Goal: Task Accomplishment & Management: Complete application form

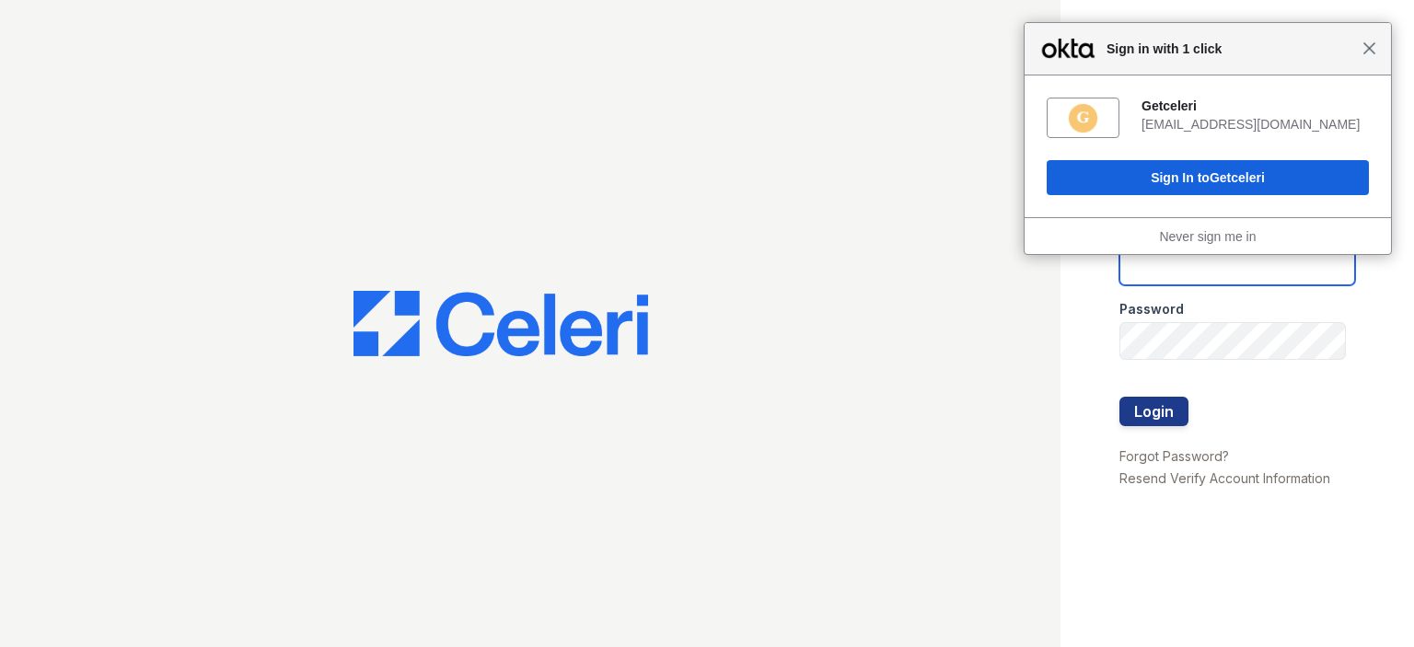
type input "[EMAIL_ADDRESS][DOMAIN_NAME]"
click at [1368, 48] on span "Close" at bounding box center [1370, 48] width 14 height 14
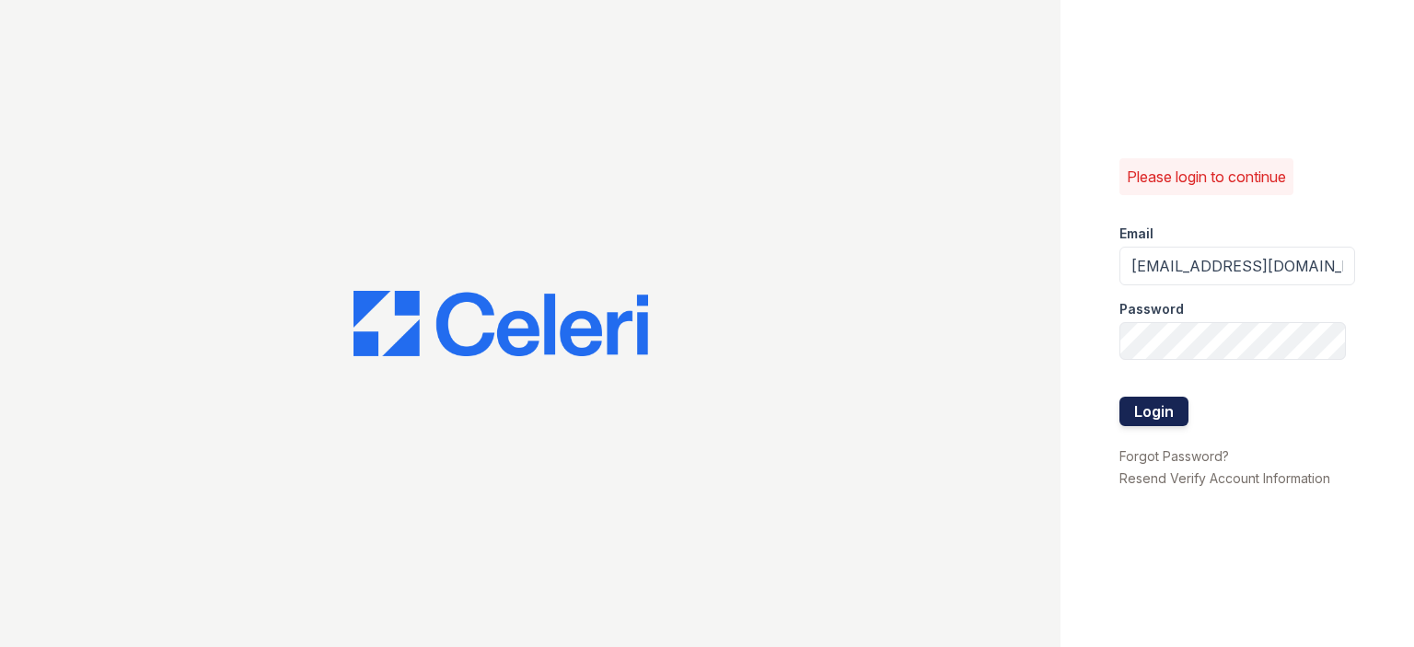
click at [1158, 408] on button "Login" at bounding box center [1154, 411] width 69 height 29
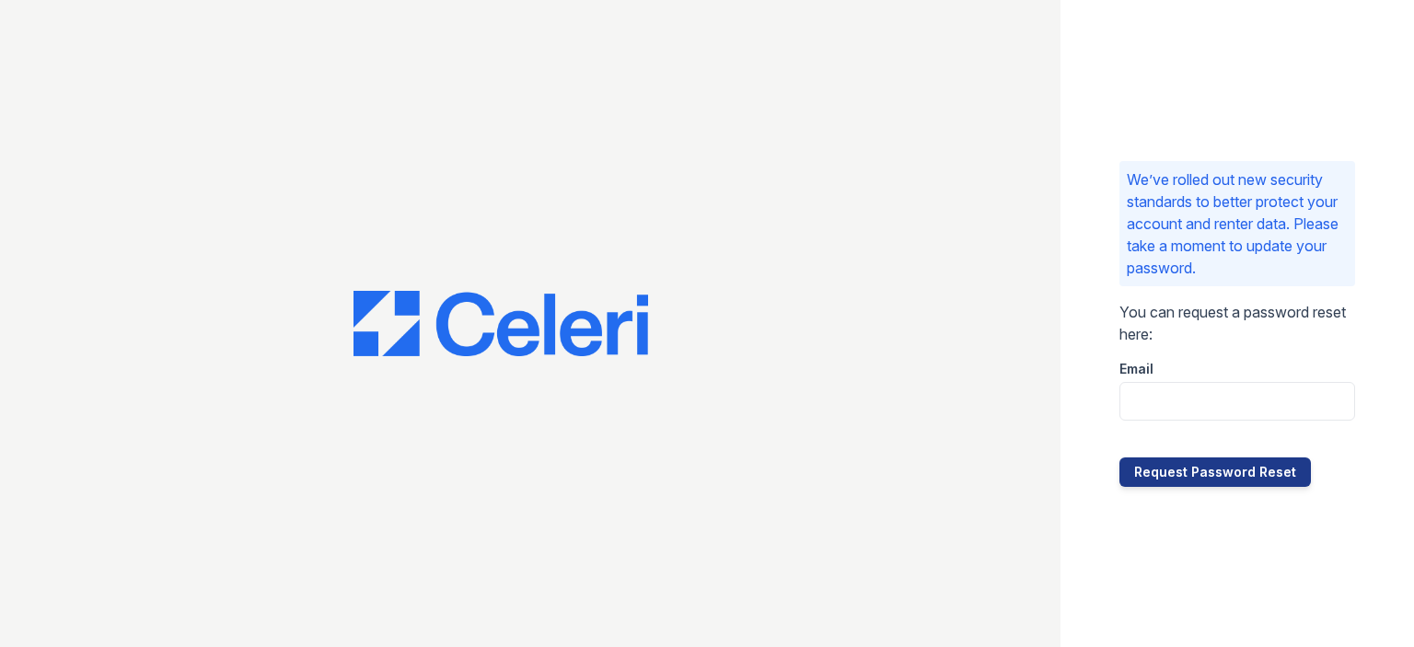
drag, startPoint x: 874, startPoint y: 272, endPoint x: 901, endPoint y: 38, distance: 235.4
click at [874, 272] on div at bounding box center [530, 323] width 1061 height 647
click at [1188, 412] on input "email" at bounding box center [1238, 401] width 236 height 39
type input "[EMAIL_ADDRESS][DOMAIN_NAME]"
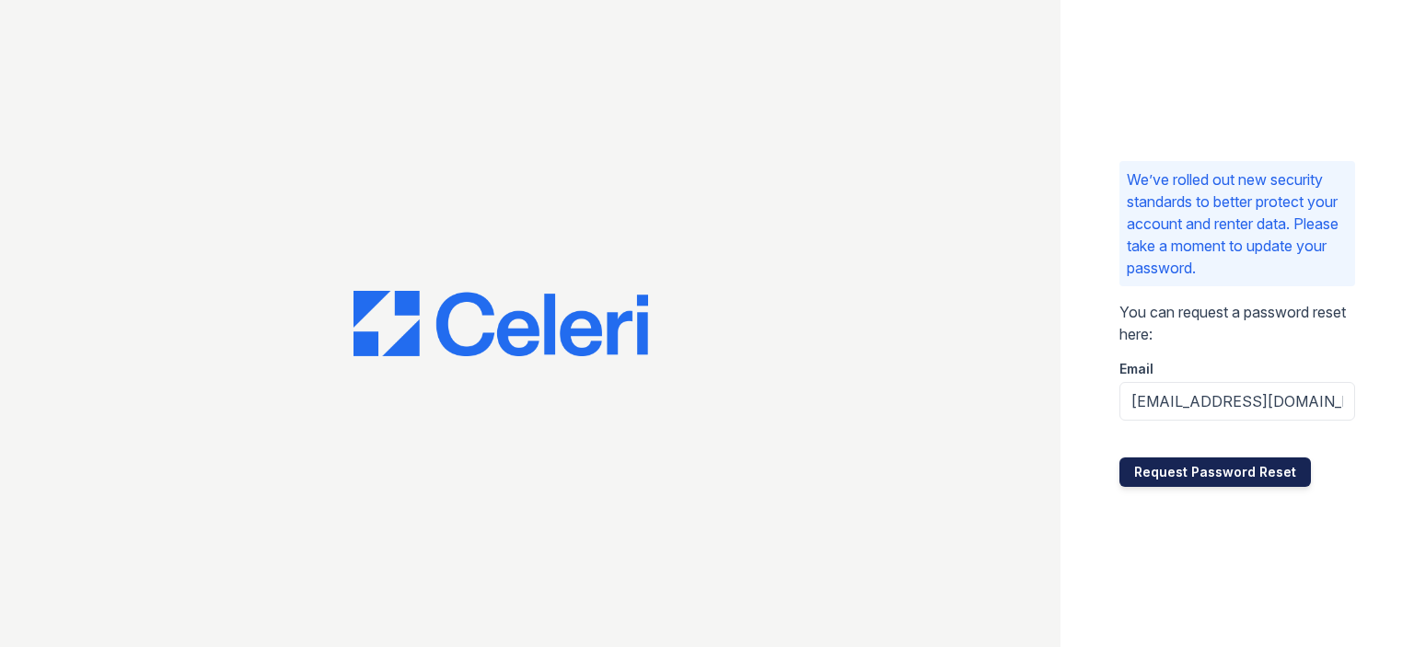
click at [1208, 481] on button "Request Password Reset" at bounding box center [1216, 472] width 192 height 29
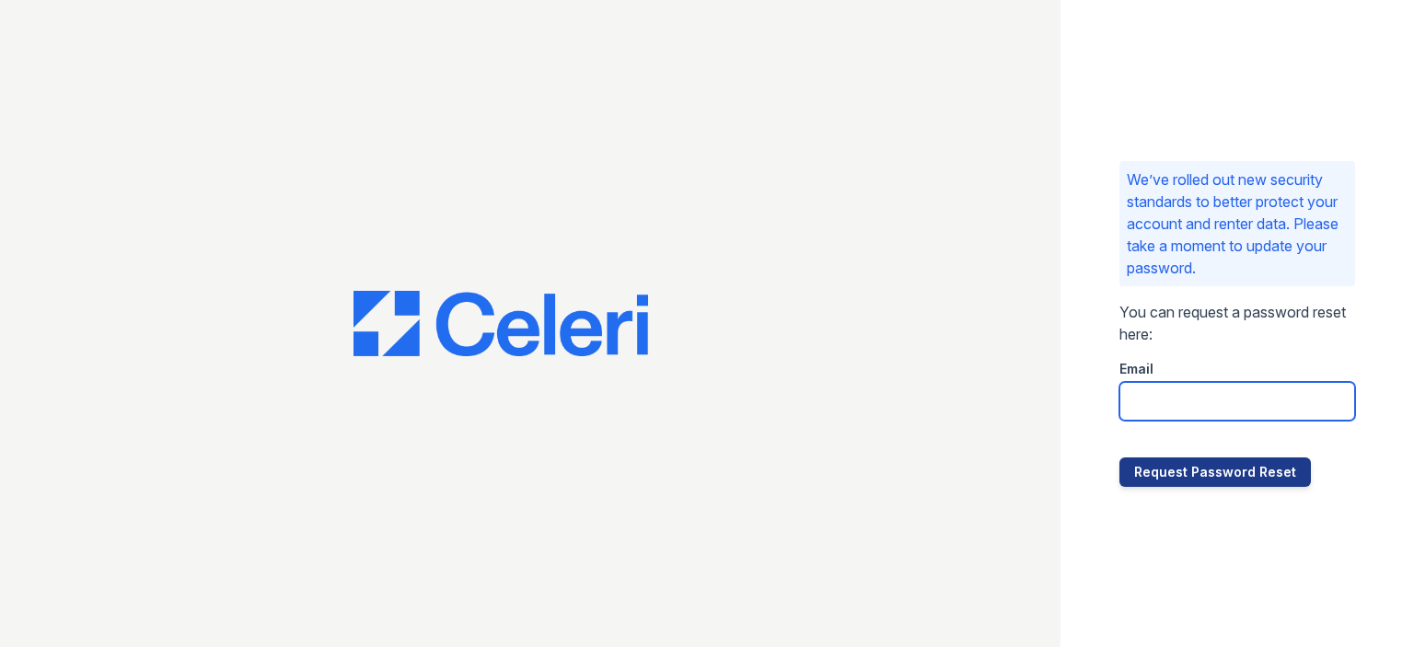
click at [1160, 395] on input "email" at bounding box center [1238, 401] width 236 height 39
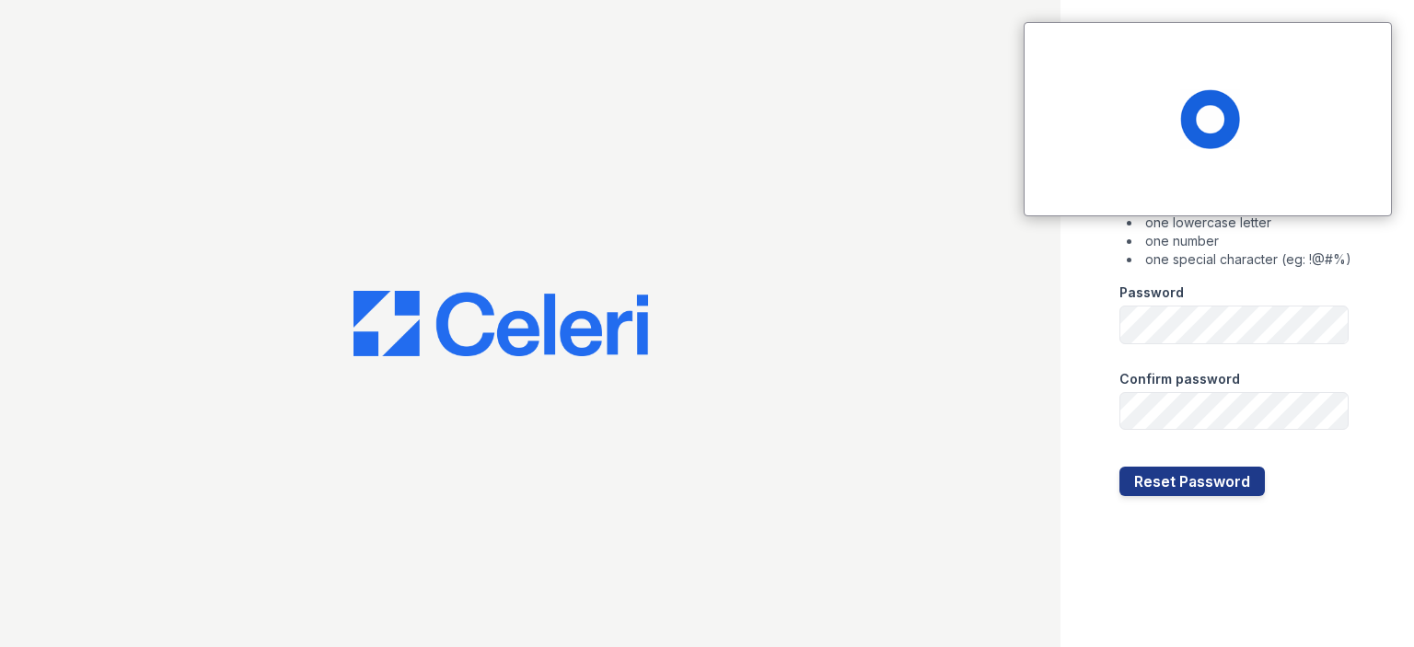
click at [1149, 303] on div "Password" at bounding box center [1236, 287] width 232 height 37
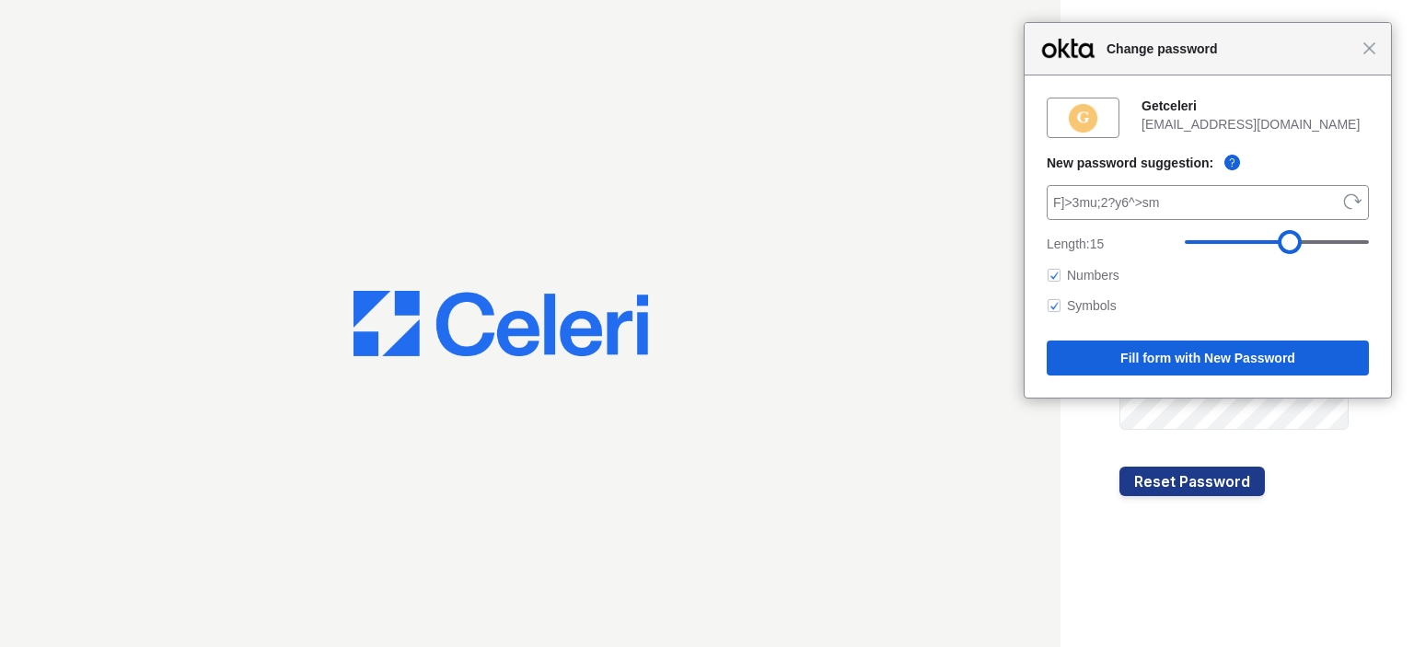
click at [1363, 62] on div "Close Change password" at bounding box center [1208, 49] width 367 height 52
click at [1370, 59] on div "Close Change password" at bounding box center [1208, 49] width 367 height 52
click at [902, 211] on div at bounding box center [530, 323] width 1061 height 647
click at [1370, 51] on div "Close Change password" at bounding box center [1207, 49] width 367 height 52
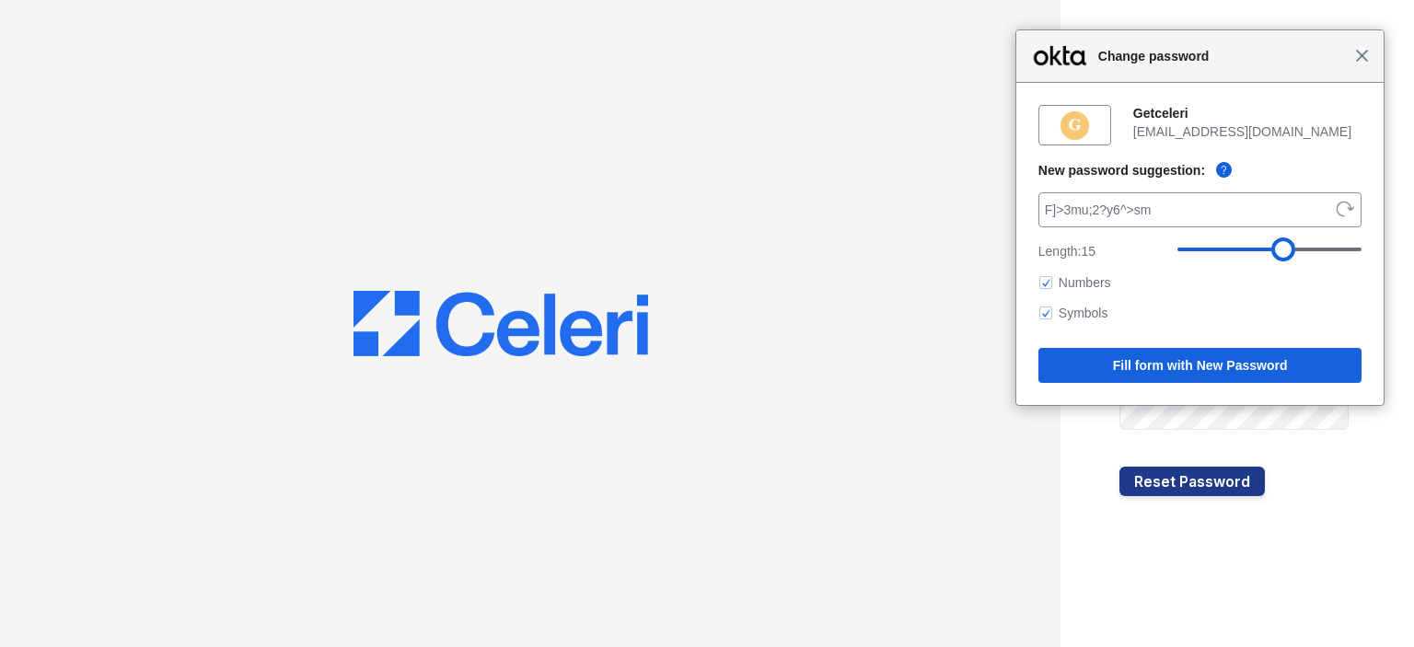
click at [1362, 55] on span "Close" at bounding box center [1363, 56] width 14 height 14
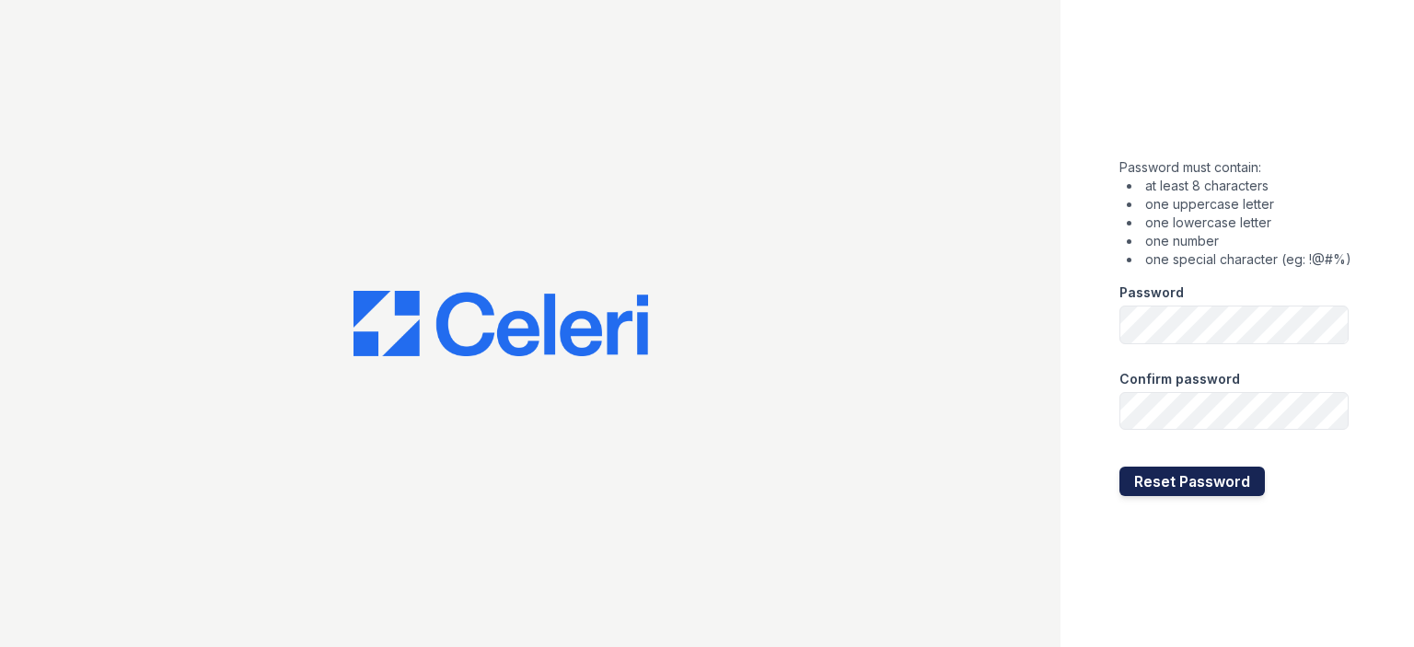
click at [1139, 490] on button "Reset Password" at bounding box center [1193, 481] width 146 height 29
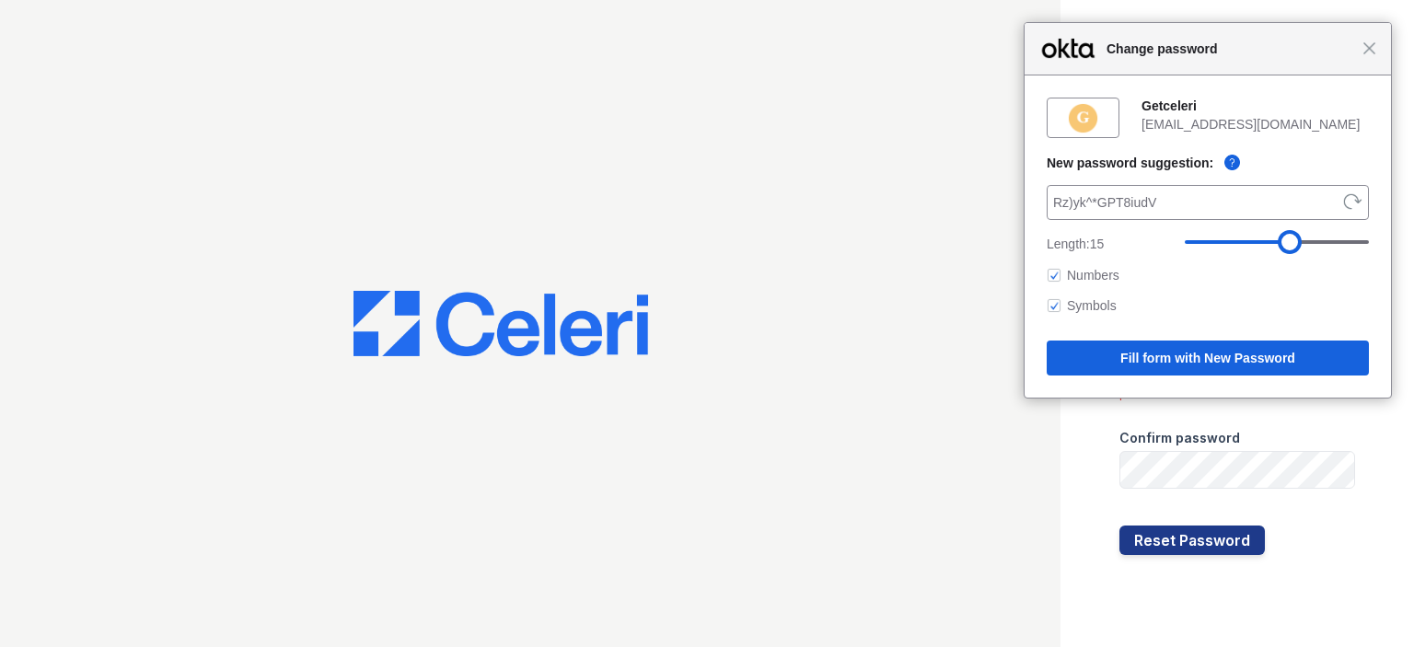
click at [980, 581] on div at bounding box center [530, 323] width 1061 height 647
click at [1379, 43] on div "Close Change password" at bounding box center [1208, 49] width 367 height 52
click at [1370, 50] on span "Close" at bounding box center [1369, 49] width 14 height 14
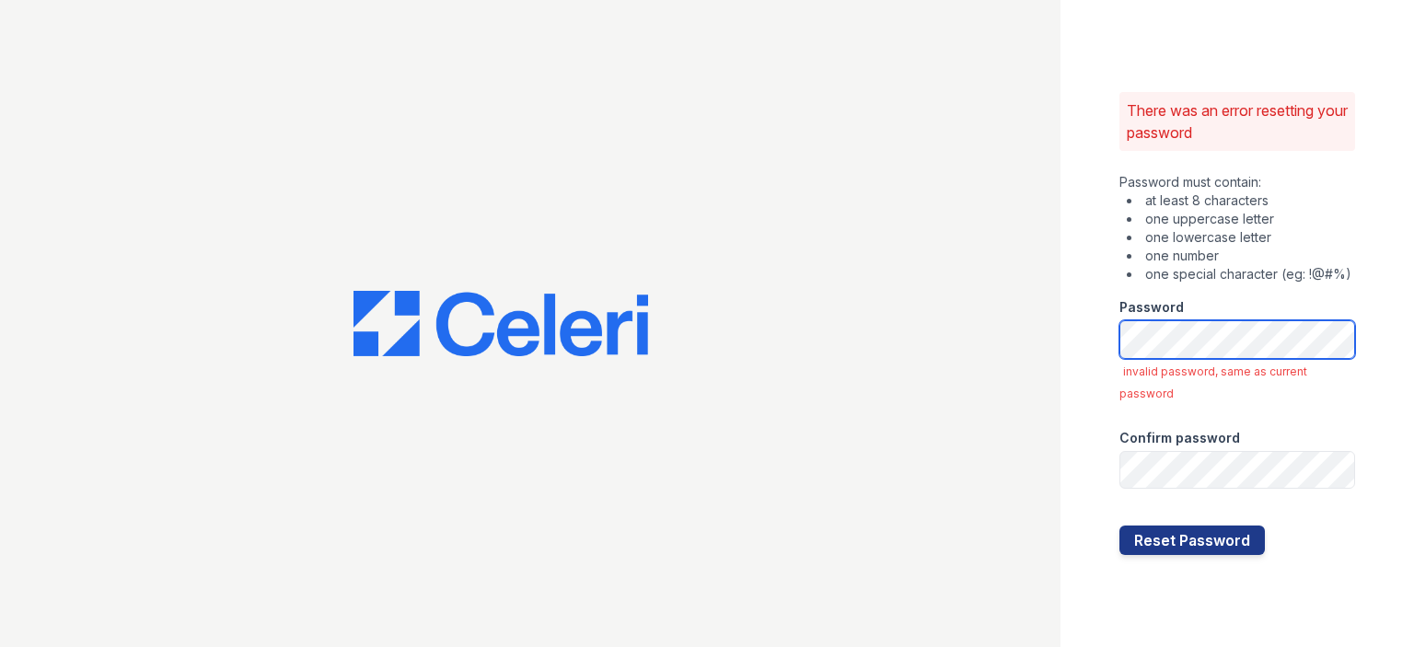
click at [873, 338] on div "There was an error resetting your password Password must contain: at least 8 ch…" at bounding box center [707, 323] width 1414 height 647
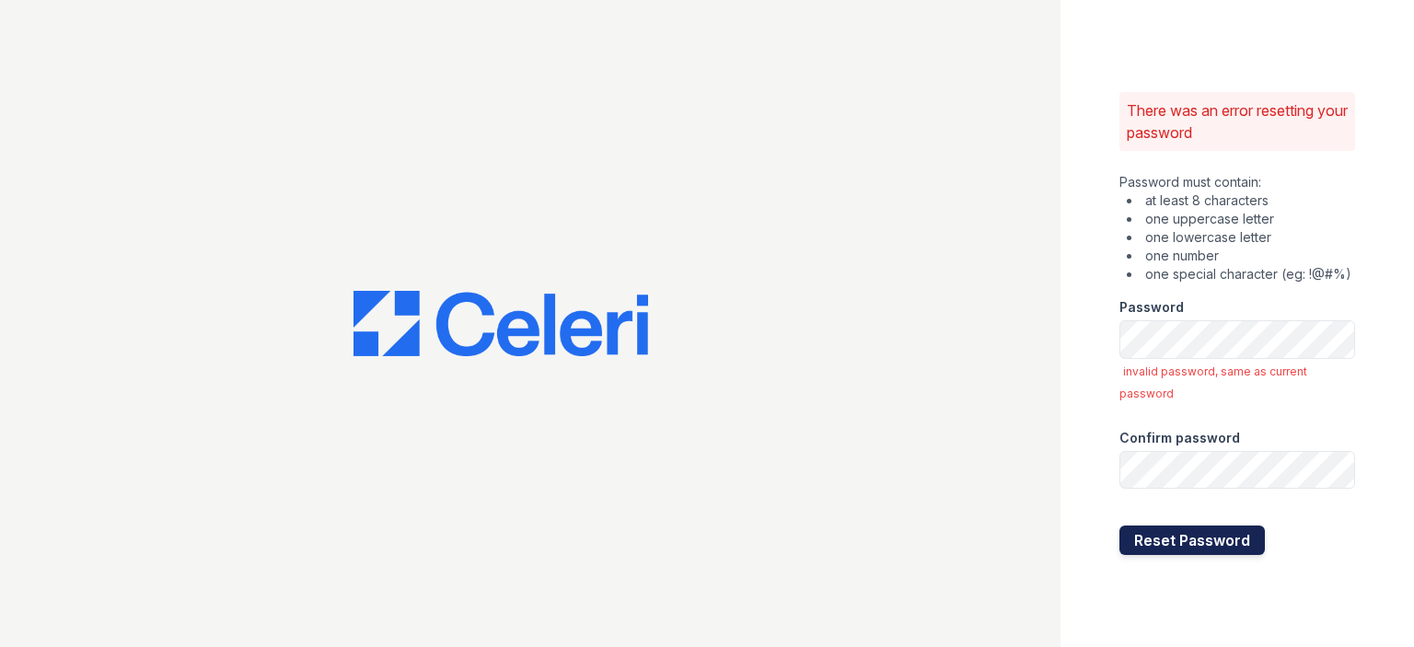
click at [1142, 553] on button "Reset Password" at bounding box center [1193, 540] width 146 height 29
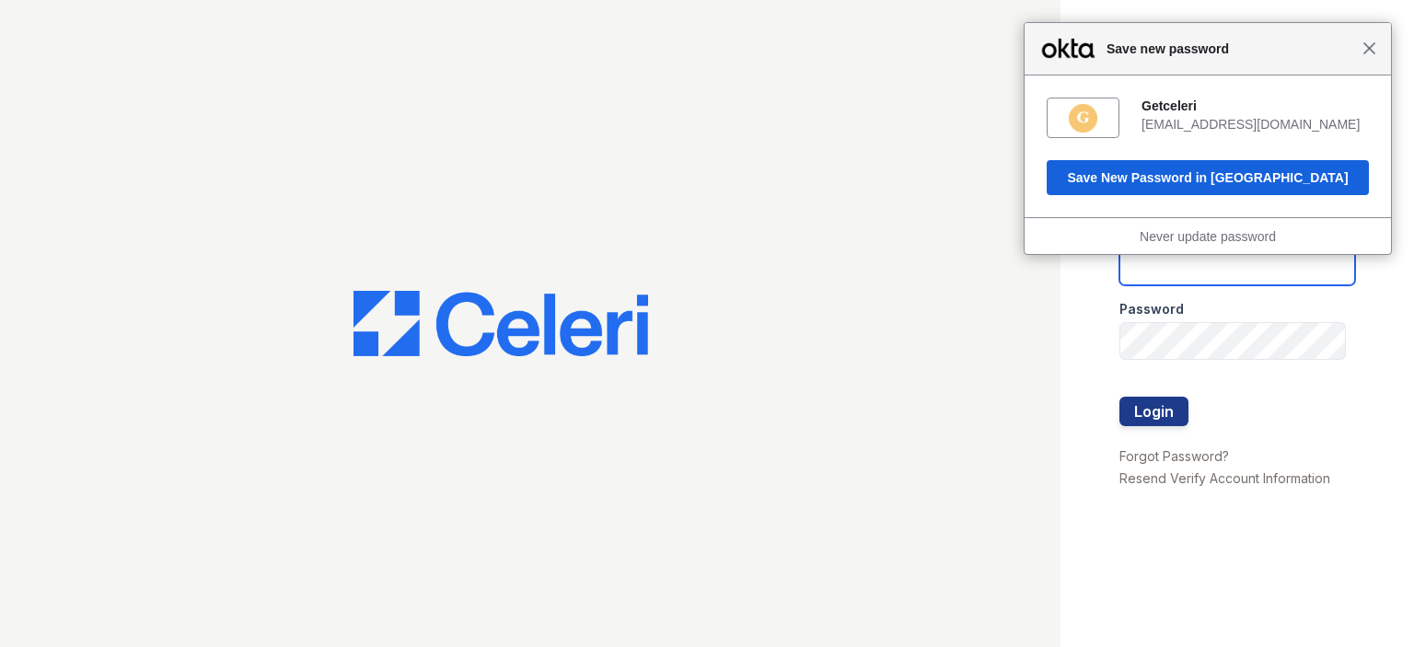
type input "[EMAIL_ADDRESS][DOMAIN_NAME]"
click at [1368, 52] on span "Close" at bounding box center [1370, 48] width 14 height 14
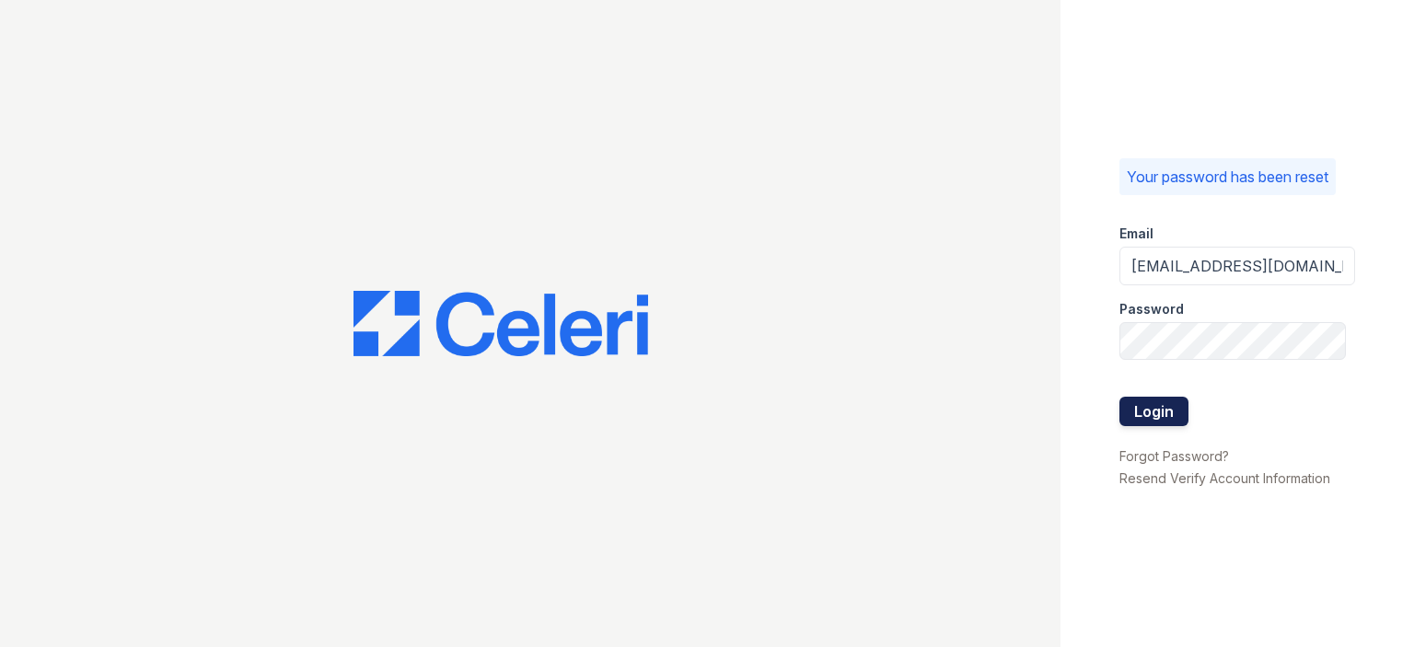
click at [1149, 401] on button "Login" at bounding box center [1154, 411] width 69 height 29
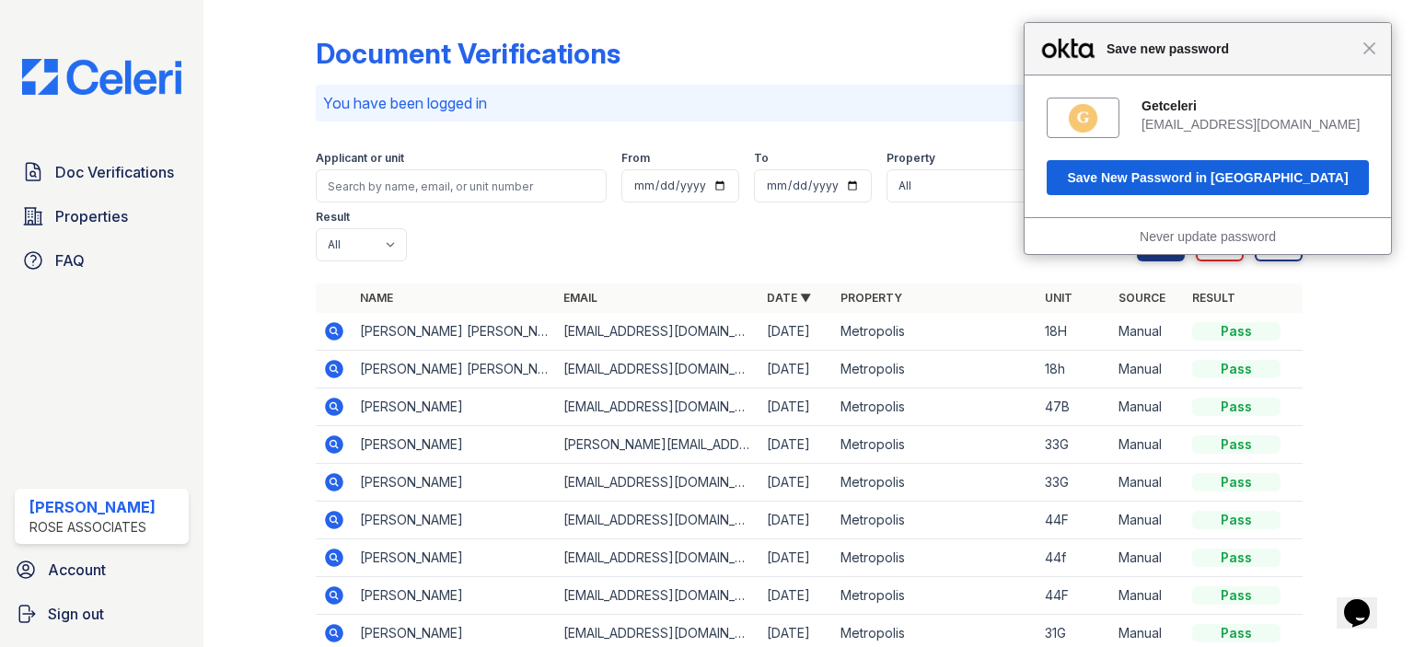
click at [1366, 48] on span "Close" at bounding box center [1370, 48] width 14 height 14
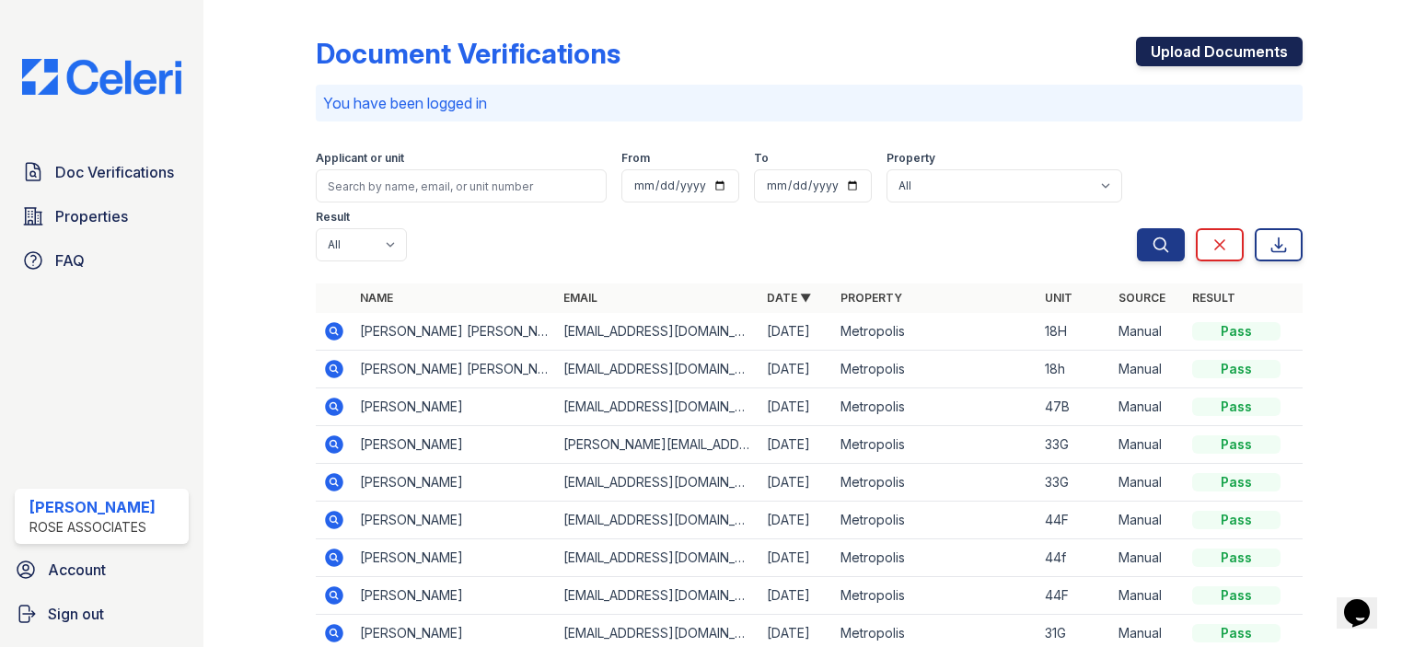
click at [1278, 60] on link "Upload Documents" at bounding box center [1219, 51] width 167 height 29
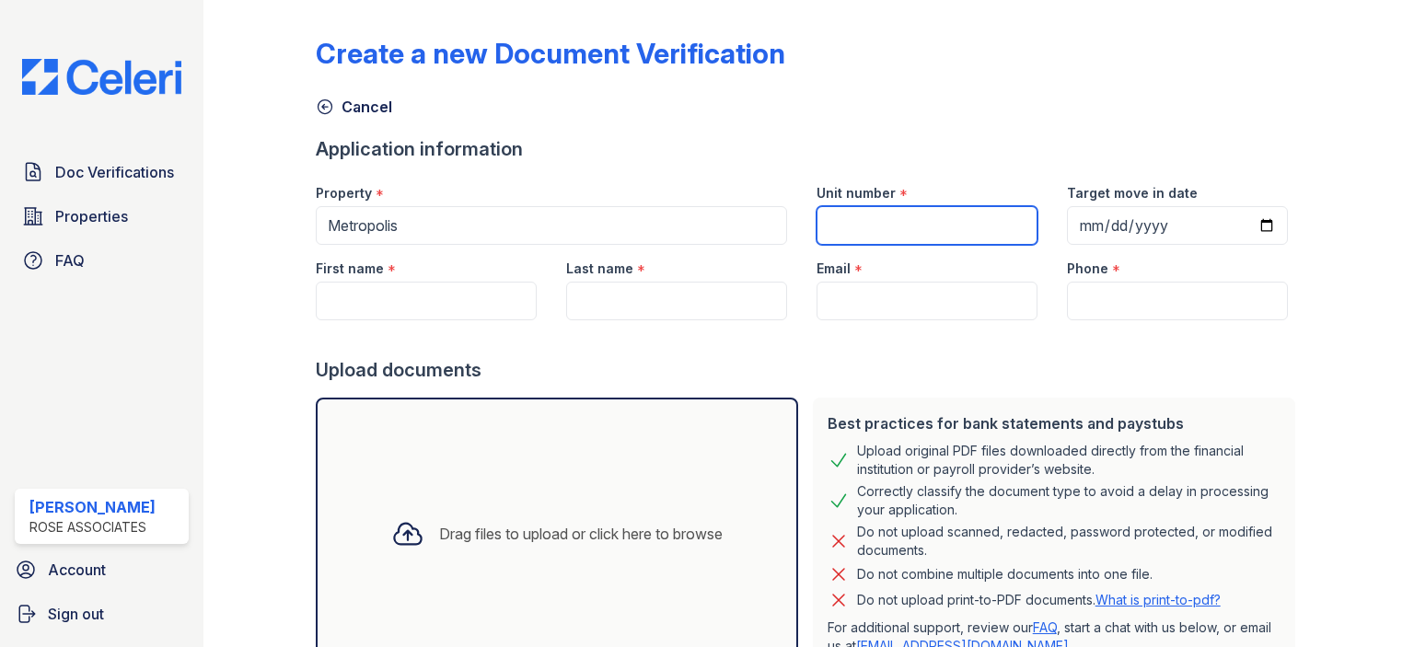
click at [858, 226] on input "Unit number" at bounding box center [927, 225] width 221 height 39
type input "35C"
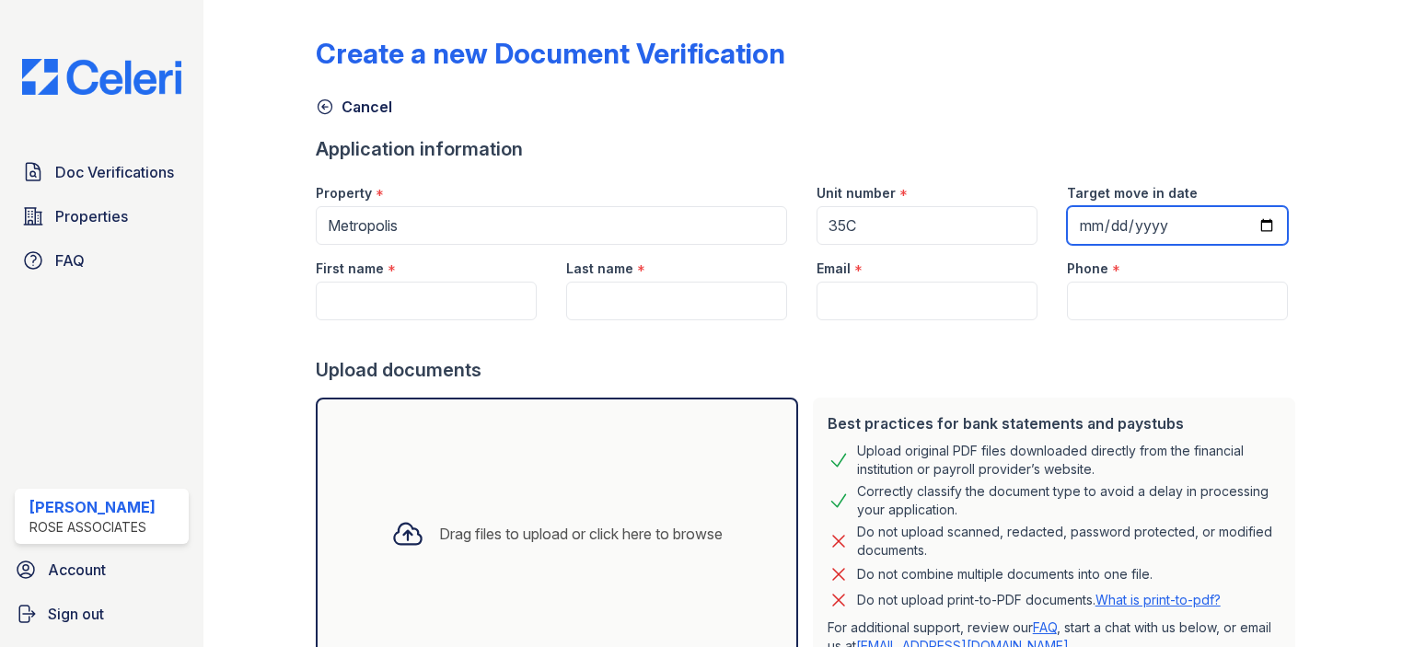
click at [1247, 231] on input "Target move in date" at bounding box center [1177, 225] width 221 height 39
click at [1248, 231] on input "Target move in date" at bounding box center [1177, 225] width 221 height 39
type input "[DATE]"
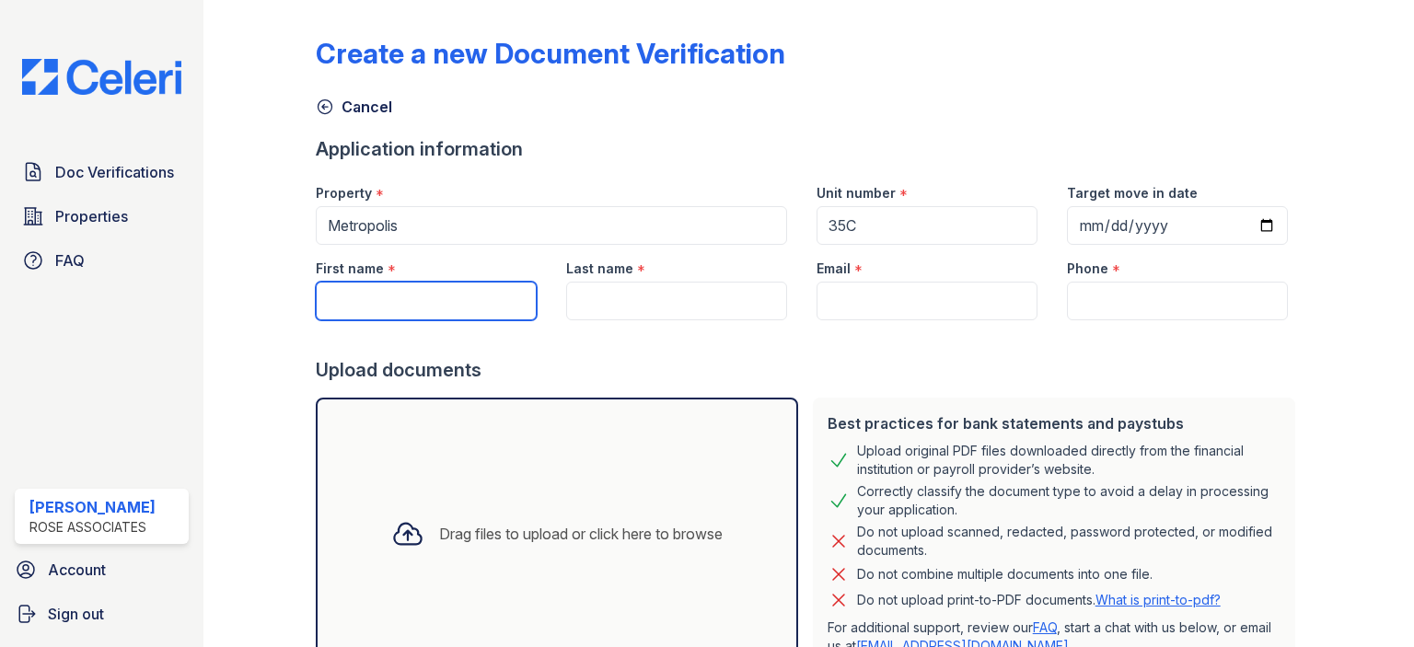
click at [460, 303] on input "First name" at bounding box center [426, 301] width 221 height 39
drag, startPoint x: 247, startPoint y: 297, endPoint x: 171, endPoint y: 297, distance: 75.5
click at [171, 297] on div "Doc Verifications Properties FAQ [PERSON_NAME] [PERSON_NAME] Associates Account…" at bounding box center [707, 323] width 1414 height 647
paste input "[PERSON_NAME] [PERSON_NAME]"
click at [341, 302] on input "Fernando Moro Lias" at bounding box center [426, 301] width 221 height 39
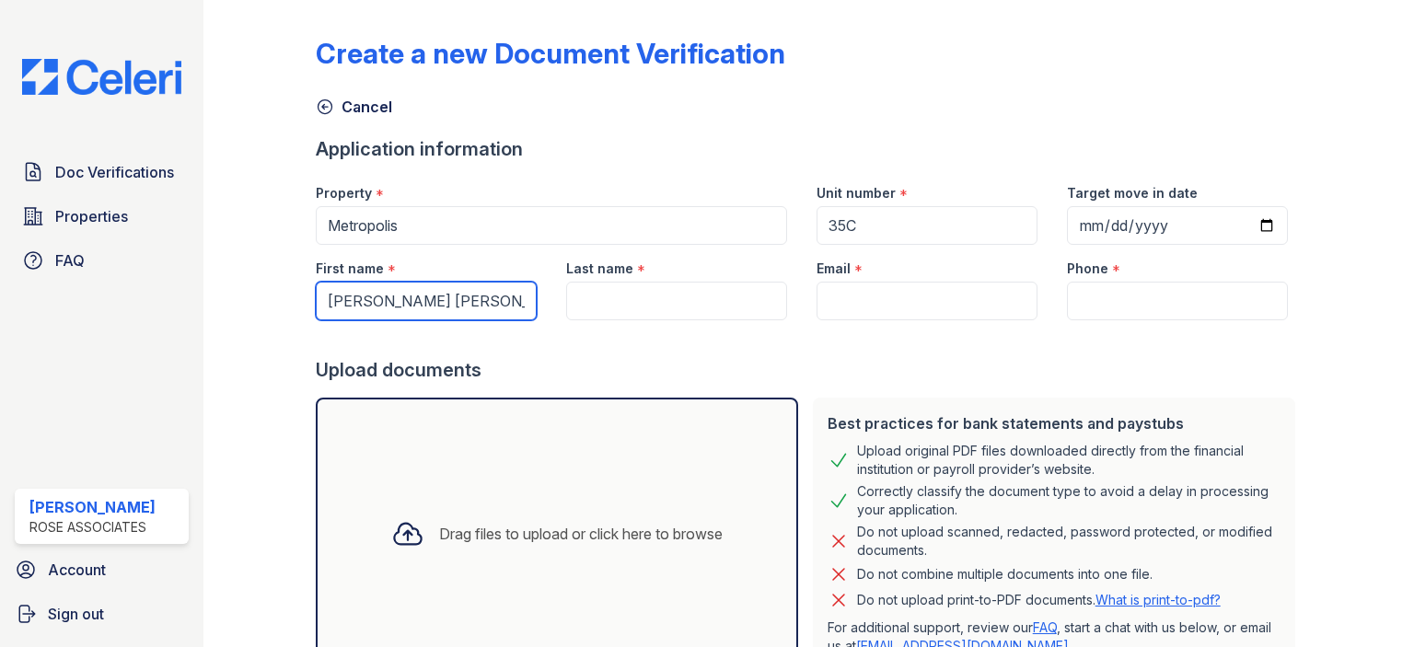
drag, startPoint x: 496, startPoint y: 303, endPoint x: 401, endPoint y: 304, distance: 95.8
click at [401, 304] on input "Fernando Moro Lias" at bounding box center [426, 301] width 221 height 39
type input "Fernando"
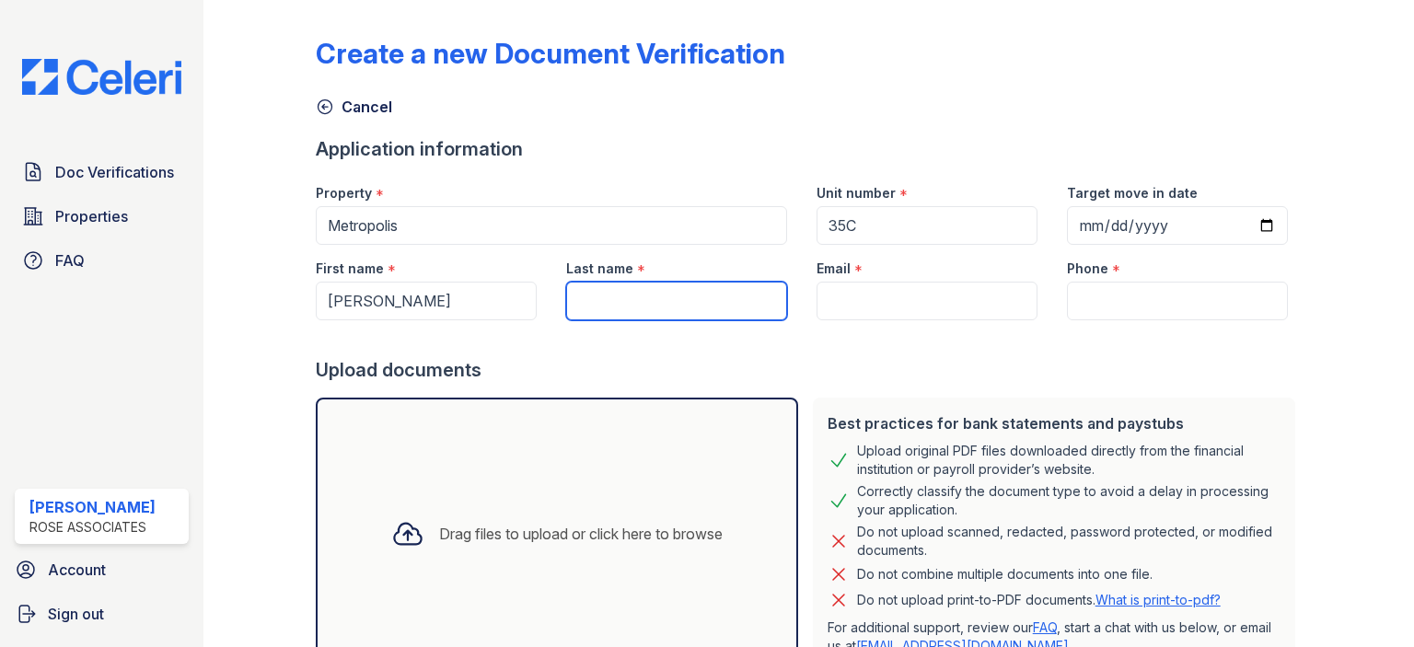
click at [623, 305] on input "Last name" at bounding box center [676, 301] width 221 height 39
type input "Moro Lias"
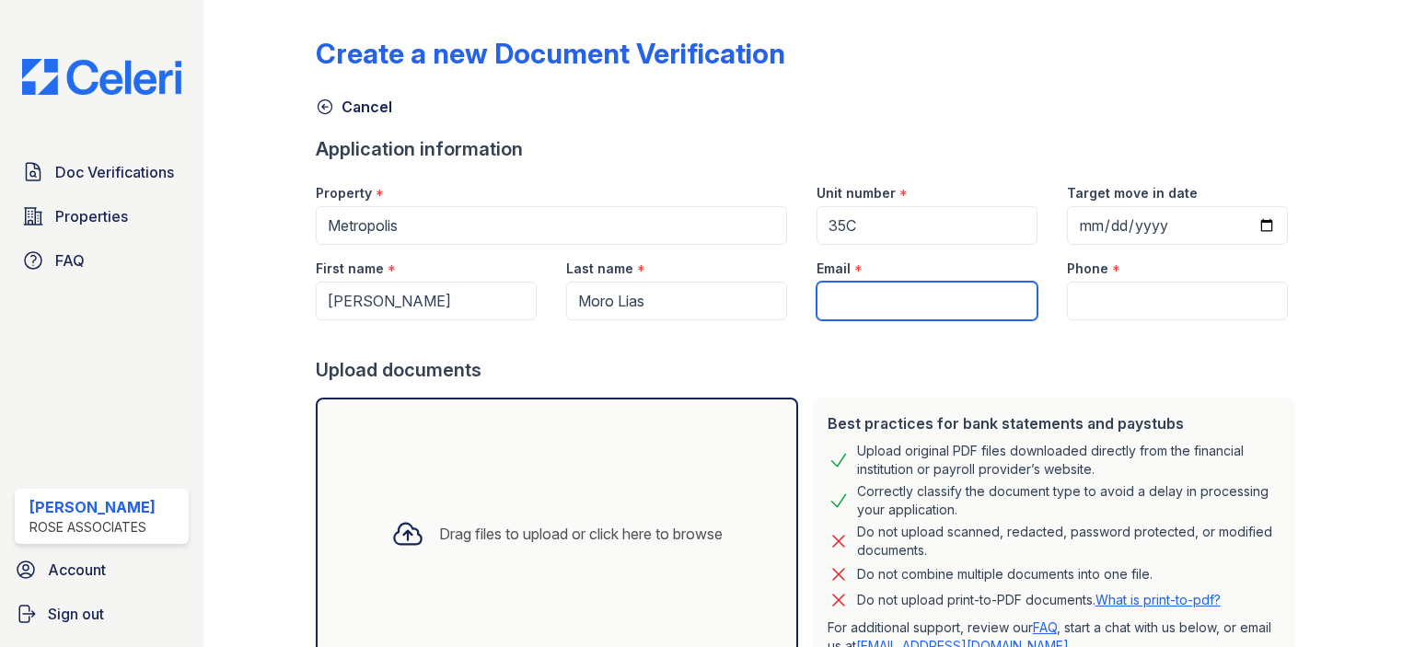
paste input "fernandomorolias@gmail.com"
type input "fernandomorolias@gmail.com"
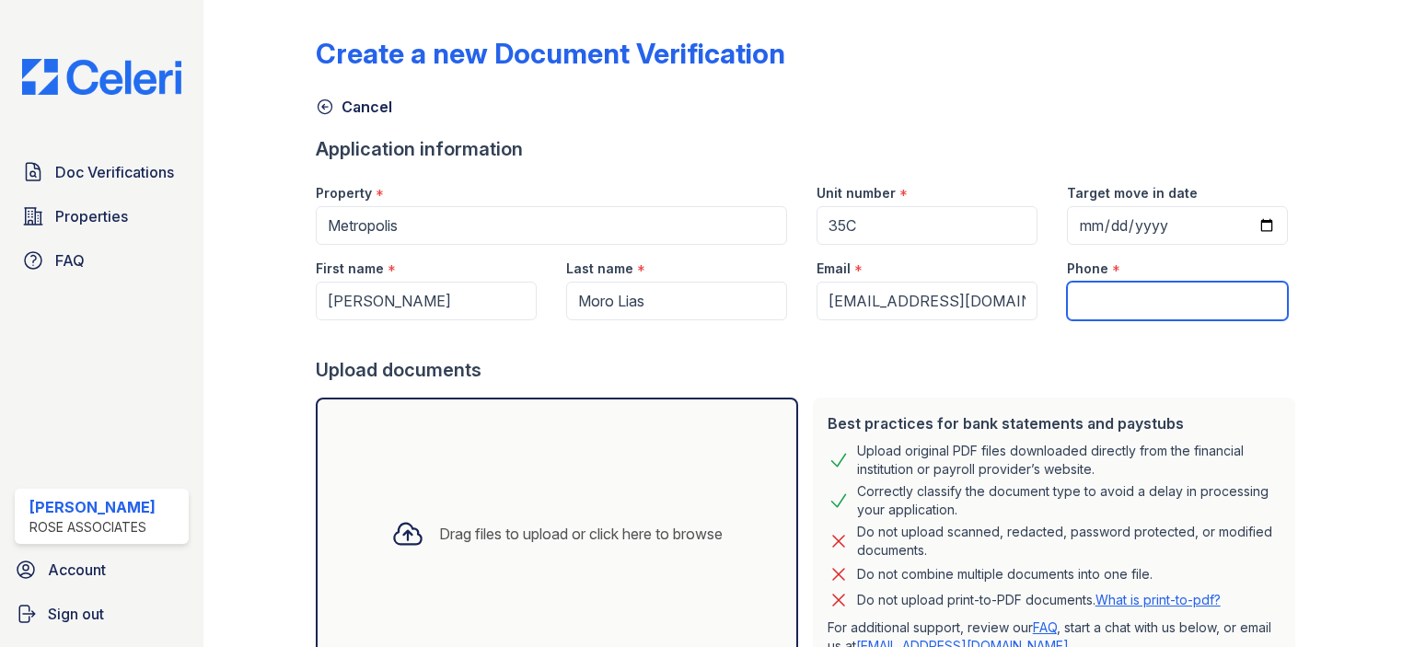
drag, startPoint x: 1066, startPoint y: 283, endPoint x: 1079, endPoint y: 286, distance: 13.4
click at [1067, 283] on input "Phone" at bounding box center [1177, 301] width 221 height 39
paste input "(332) 260-5366"
type input "(332) 260-5366"
click at [497, 552] on div "Drag files to upload or click here to browse" at bounding box center [557, 534] width 361 height 63
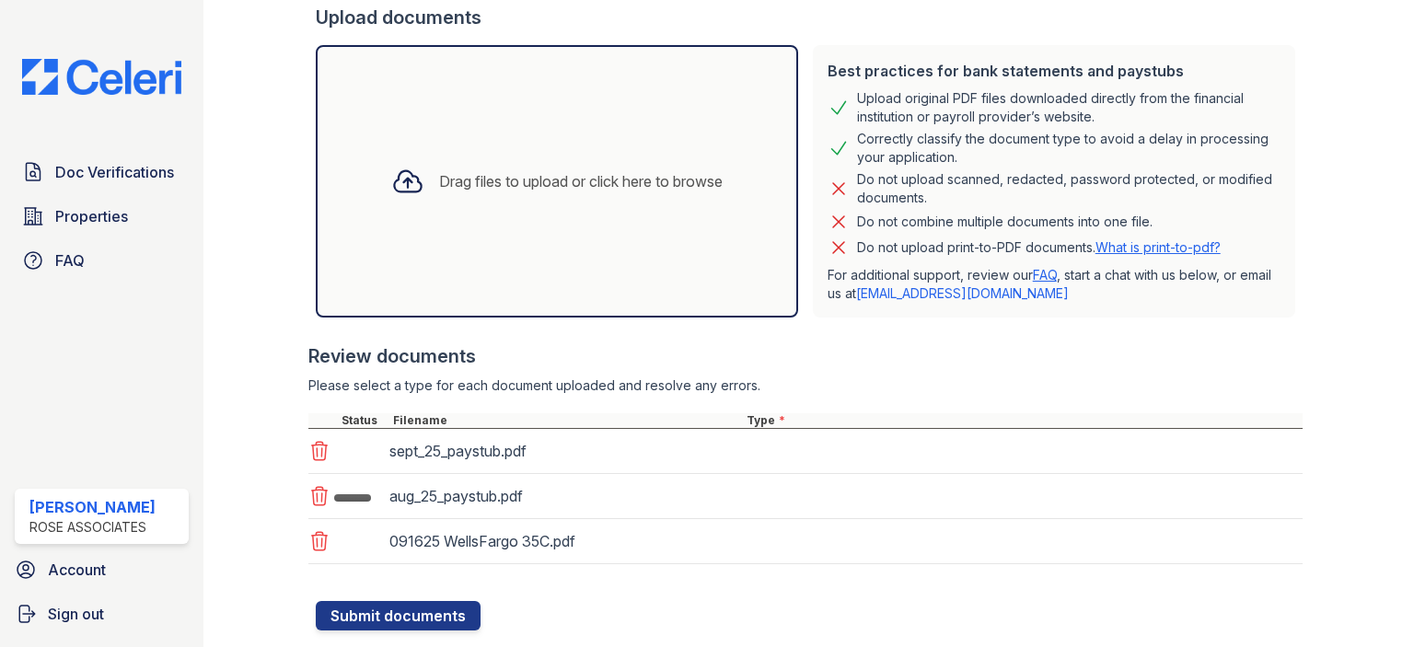
scroll to position [397, 0]
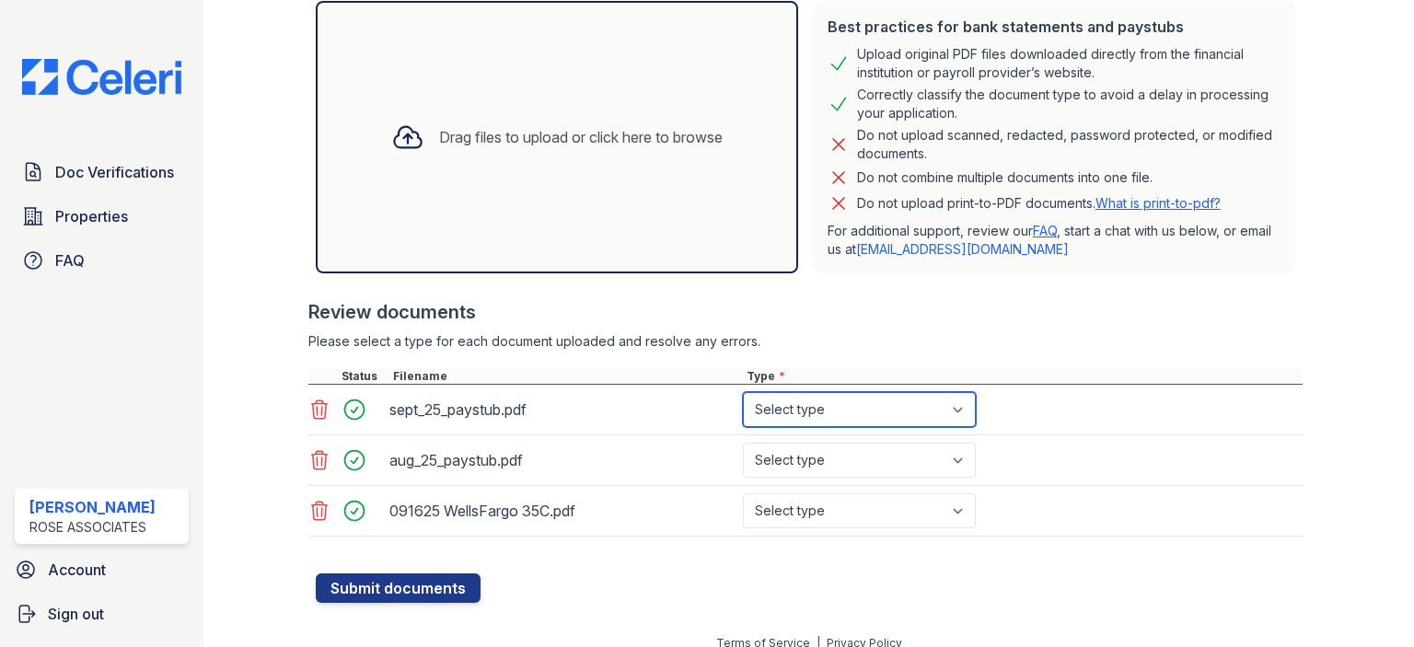
click at [771, 416] on select "Select type Paystub Bank Statement Offer Letter Tax Documents Benefit Award Let…" at bounding box center [859, 409] width 233 height 35
select select "paystub"
click at [743, 392] on select "Select type Paystub Bank Statement Offer Letter Tax Documents Benefit Award Let…" at bounding box center [859, 409] width 233 height 35
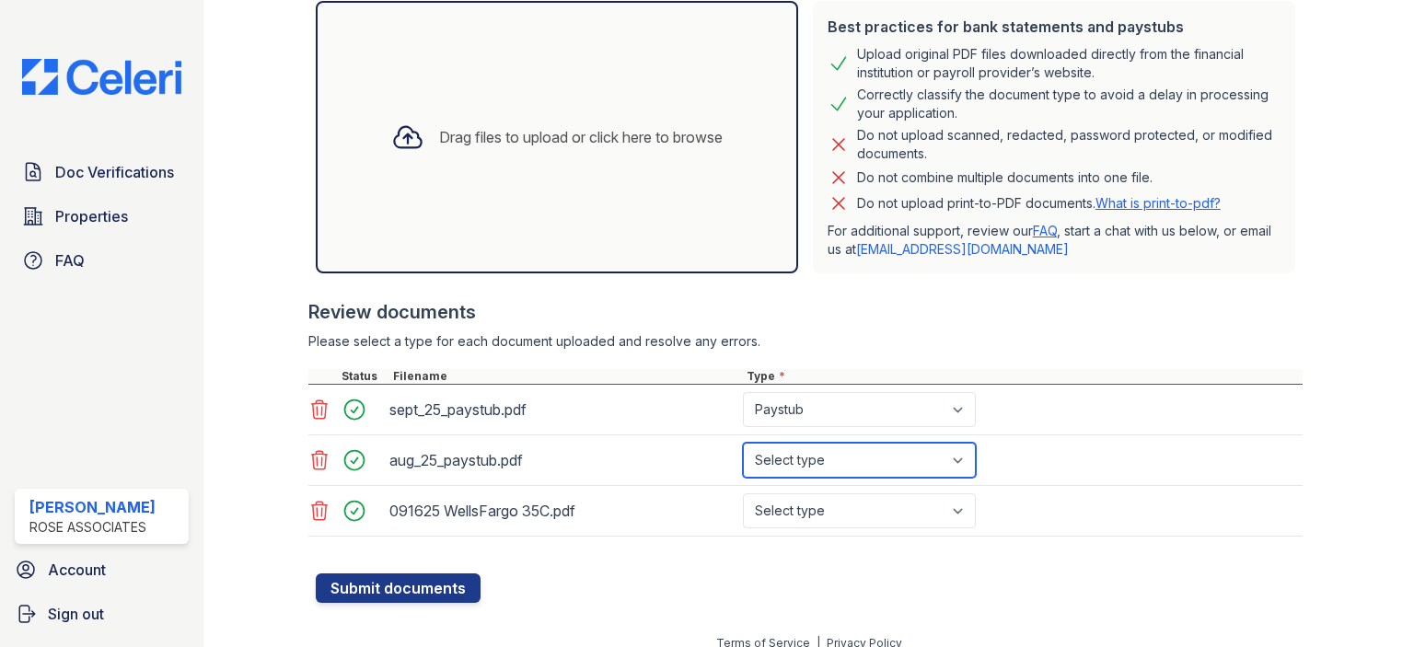
click at [795, 465] on select "Select type Paystub Bank Statement Offer Letter Tax Documents Benefit Award Let…" at bounding box center [859, 460] width 233 height 35
select select "paystub"
click at [743, 443] on select "Select type Paystub Bank Statement Offer Letter Tax Documents Benefit Award Let…" at bounding box center [859, 460] width 233 height 35
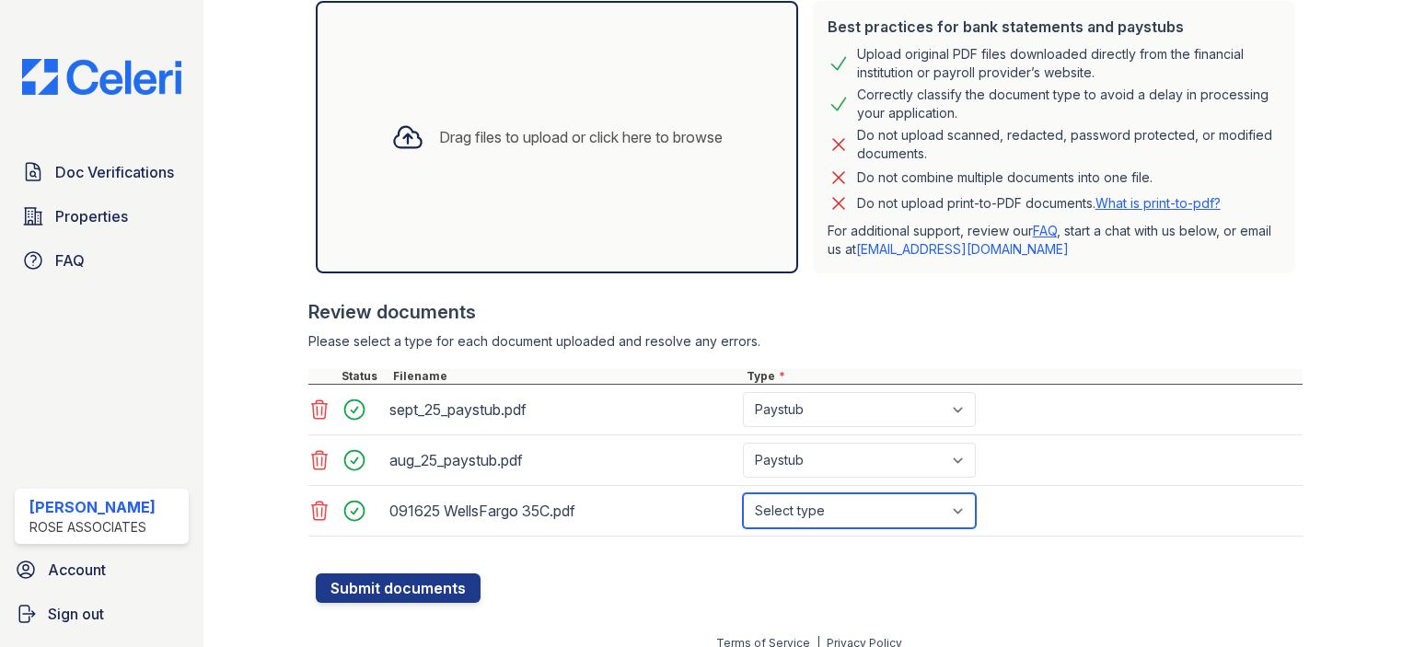
click at [776, 502] on select "Select type Paystub Bank Statement Offer Letter Tax Documents Benefit Award Let…" at bounding box center [859, 511] width 233 height 35
select select "bank_statement"
click at [743, 494] on select "Select type Paystub Bank Statement Offer Letter Tax Documents Benefit Award Let…" at bounding box center [859, 511] width 233 height 35
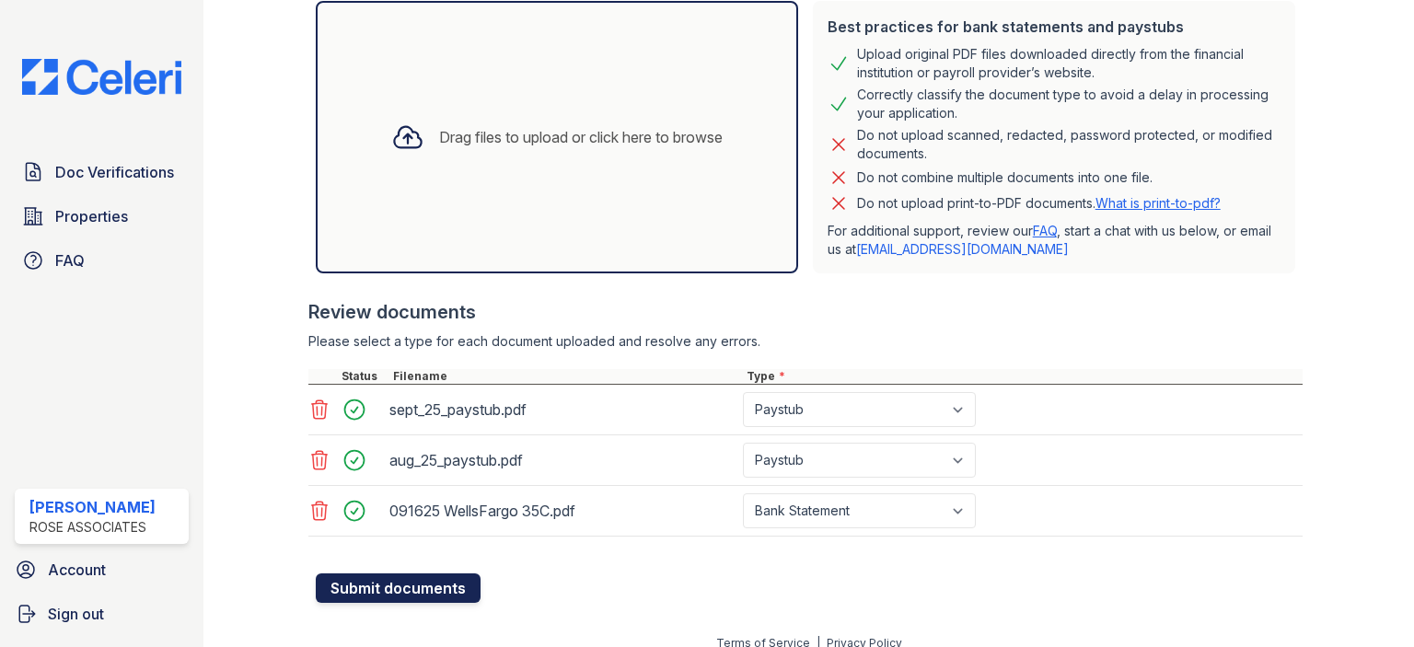
click at [426, 585] on button "Submit documents" at bounding box center [398, 588] width 165 height 29
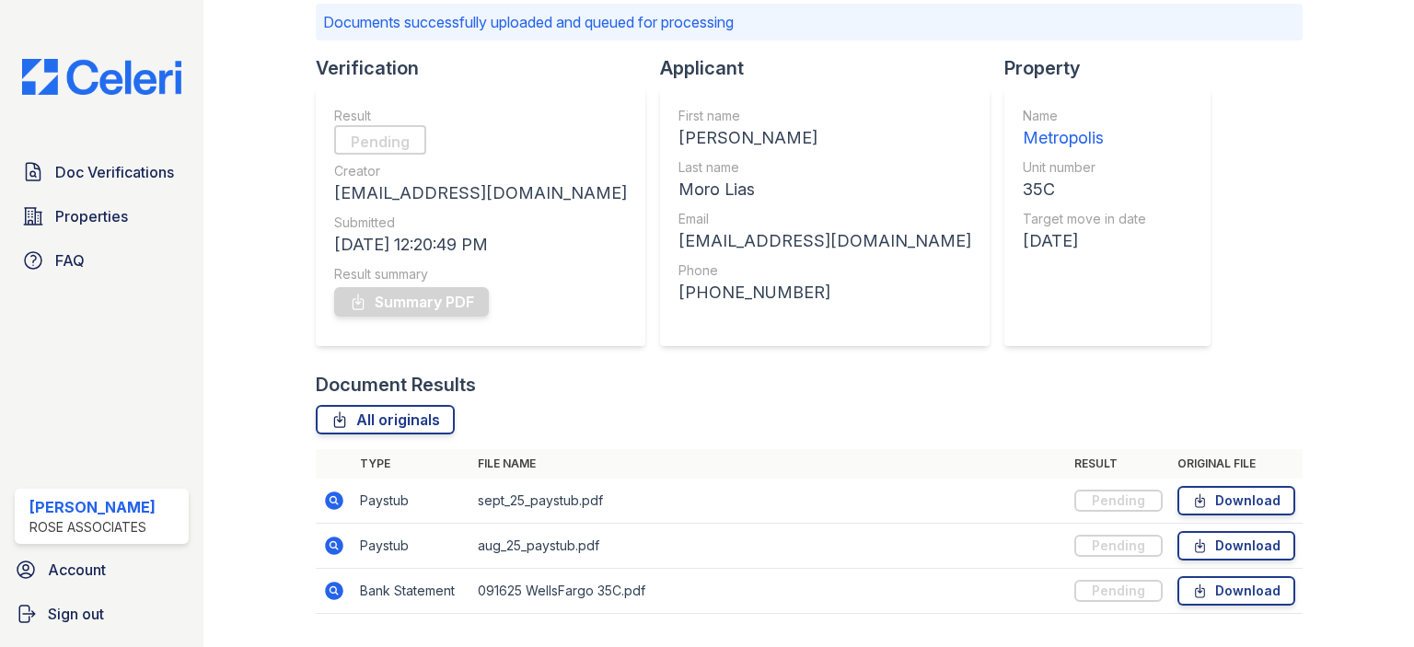
scroll to position [180, 0]
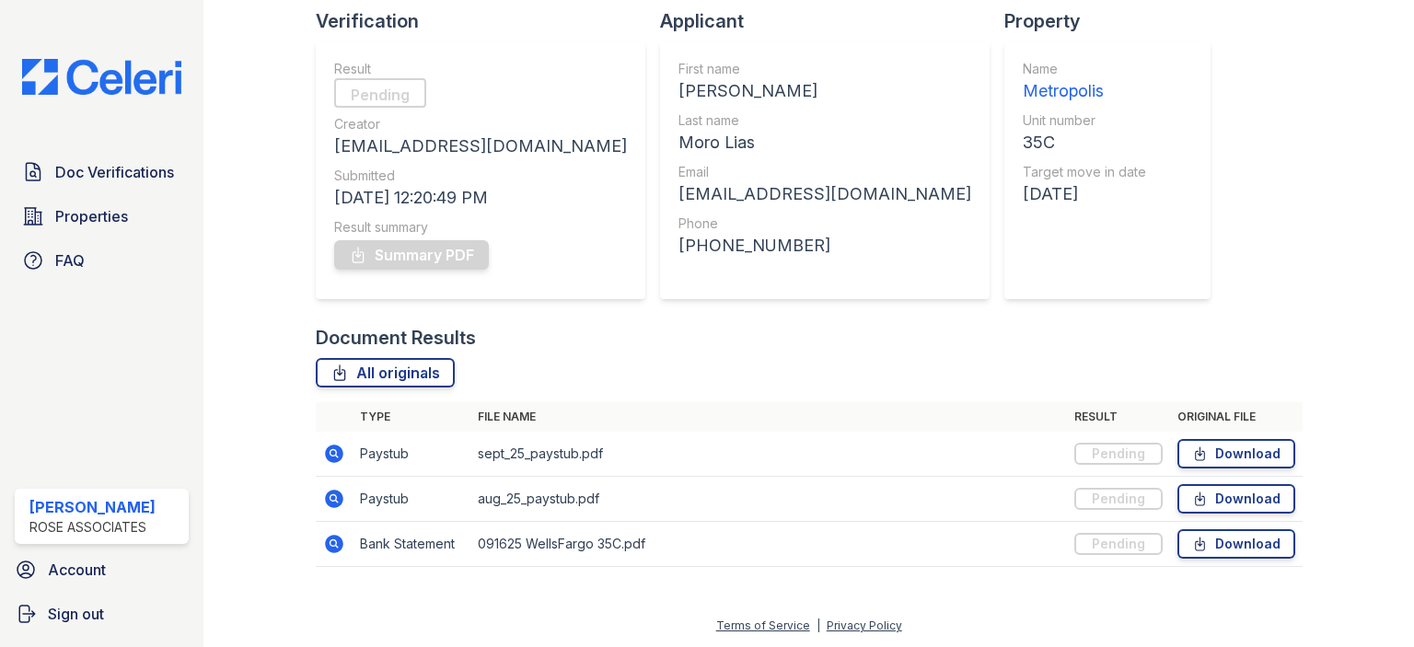
click at [113, 76] on img at bounding box center [101, 77] width 189 height 36
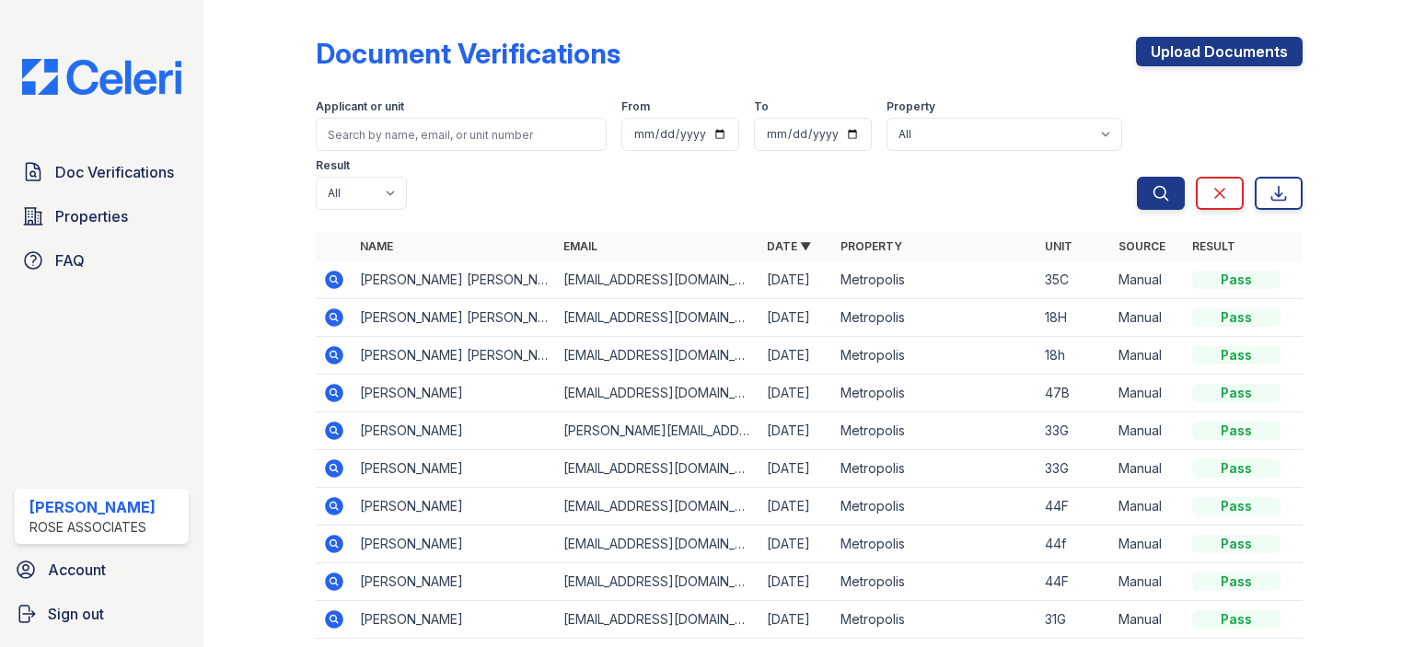
click at [324, 283] on icon at bounding box center [334, 280] width 22 height 22
